Goal: Transaction & Acquisition: Purchase product/service

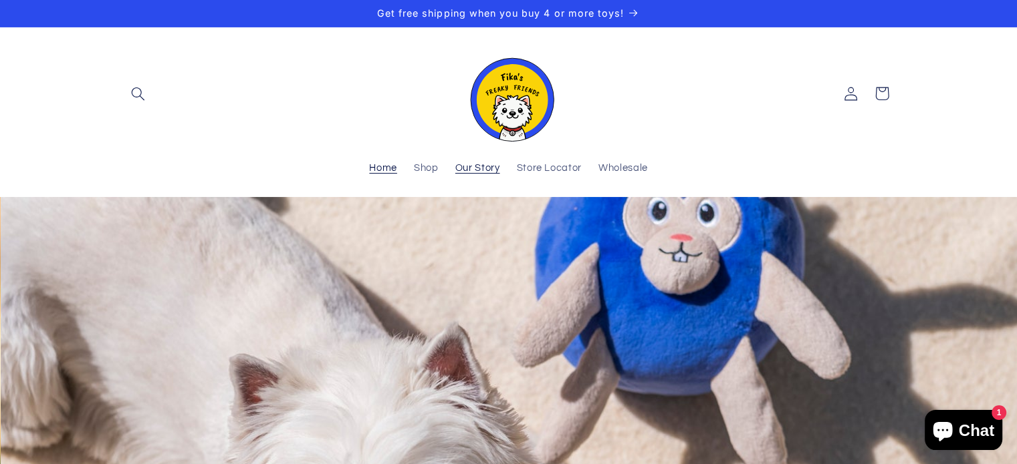
scroll to position [0, 1016]
click at [427, 168] on span "Shop" at bounding box center [426, 168] width 25 height 13
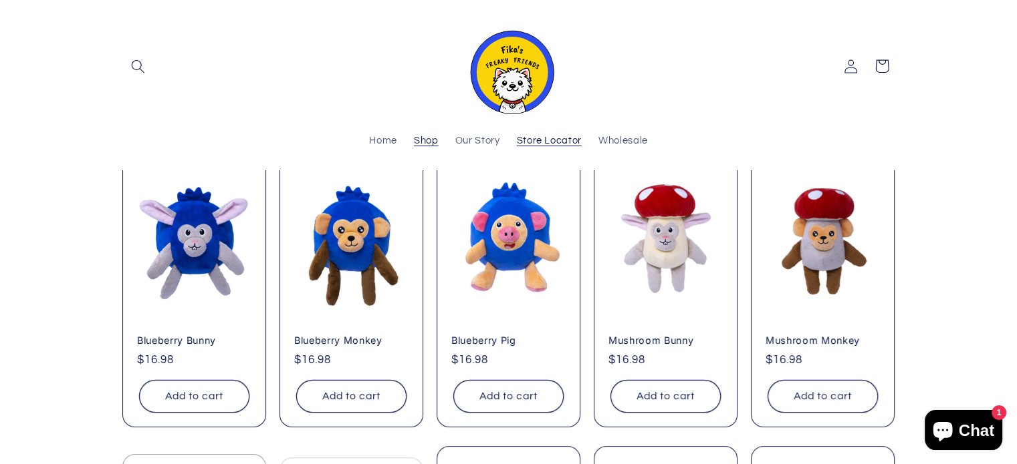
scroll to position [67, 0]
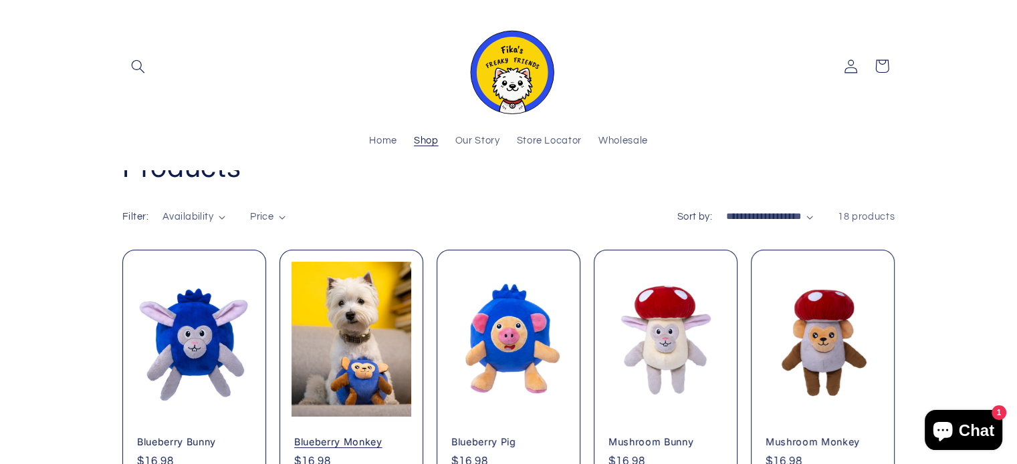
click at [367, 436] on link "Blueberry Monkey" at bounding box center [351, 442] width 114 height 12
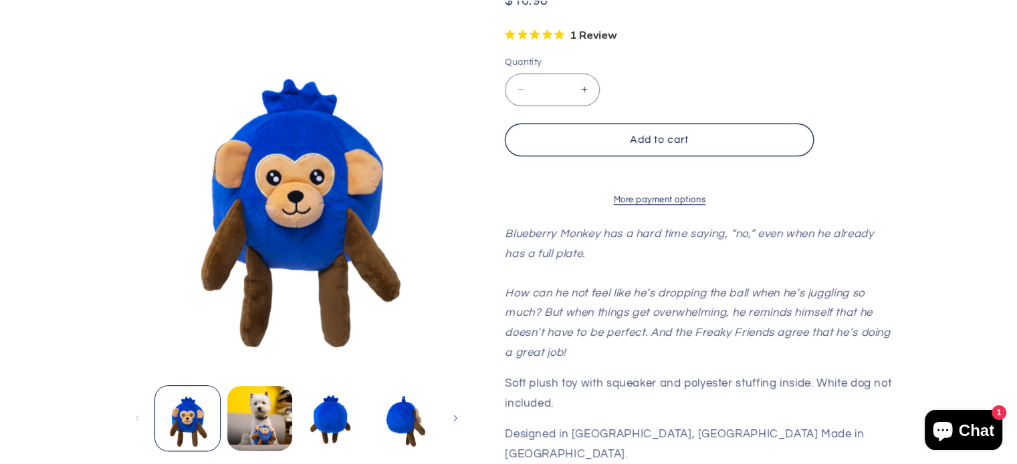
scroll to position [401, 0]
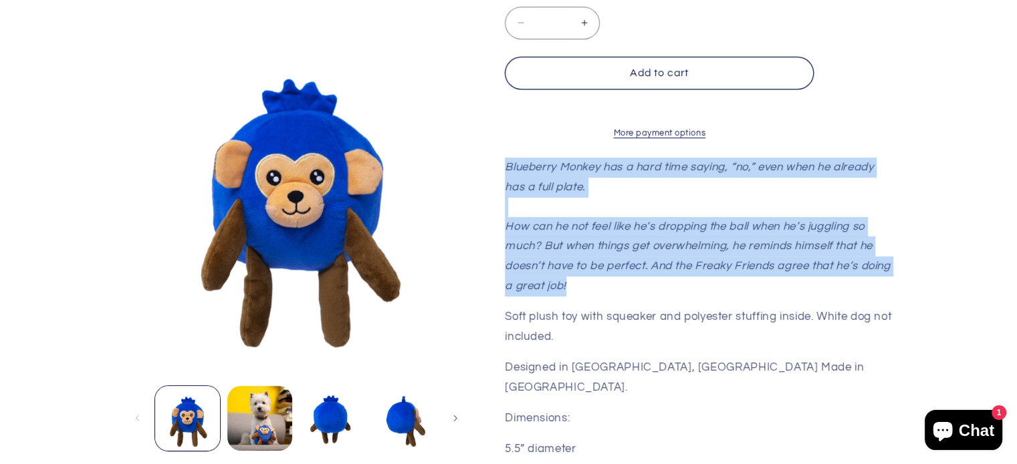
drag, startPoint x: 573, startPoint y: 299, endPoint x: 503, endPoint y: 173, distance: 144.2
click at [503, 173] on div "[PERSON_NAME]'s Freaky Friends Blueberry Monkey Blueberry Monkey Regular price …" at bounding box center [682, 187] width 424 height 703
copy em "Blueberry Monkey has a hard time saying, “no,” even when he already has a full …"
